Goal: Task Accomplishment & Management: Manage account settings

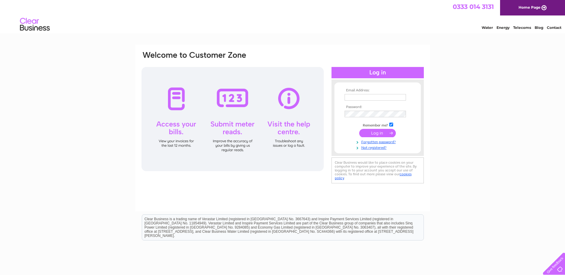
type input "j.dorey611@btinternet.com"
click at [374, 134] on input "submit" at bounding box center [377, 133] width 37 height 8
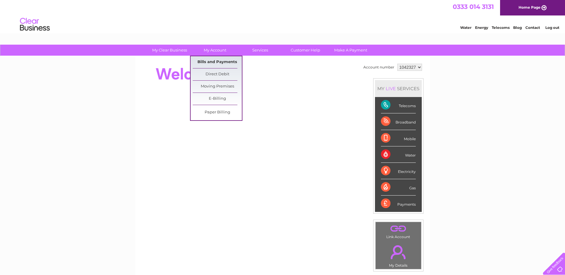
click at [209, 61] on link "Bills and Payments" at bounding box center [217, 62] width 49 height 12
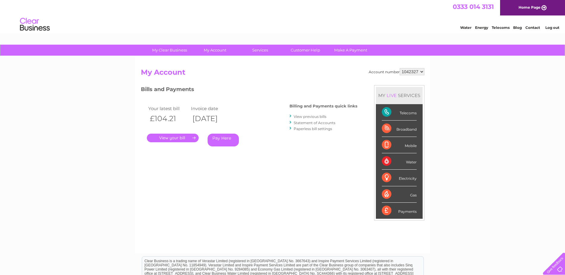
click at [165, 139] on link "." at bounding box center [173, 138] width 52 height 9
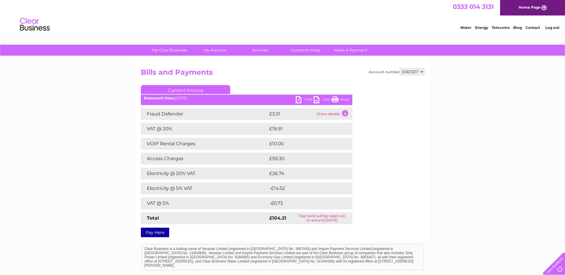
click at [301, 101] on link "PDF" at bounding box center [305, 100] width 18 height 9
